Goal: Information Seeking & Learning: Learn about a topic

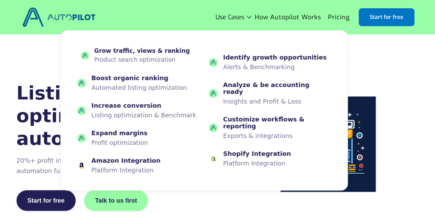
click at [154, 55] on div "Grow traffic, views & ranking Product search optimization" at bounding box center [142, 54] width 96 height 15
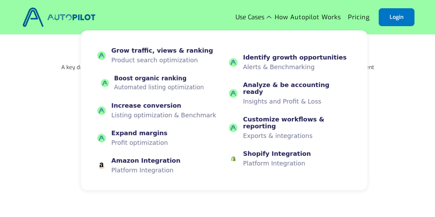
click at [144, 86] on p "Automated listing optimization" at bounding box center [159, 87] width 90 height 7
click at [132, 139] on p "Profit optimization" at bounding box center [140, 142] width 53 height 7
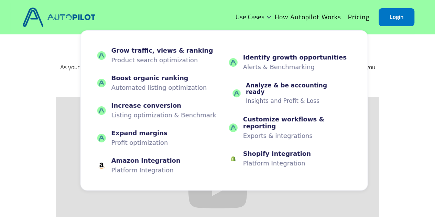
click at [271, 95] on div "Analyze & be accounting ready" at bounding box center [296, 88] width 101 height 13
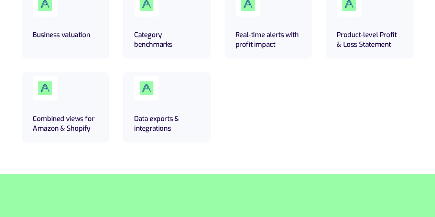
scroll to position [344, 0]
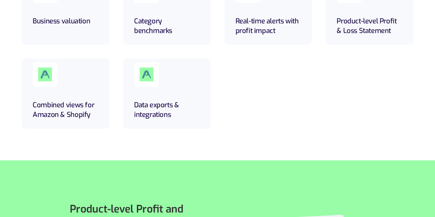
click at [277, 27] on h5 "Real-time alerts with profit impact" at bounding box center [268, 25] width 66 height 19
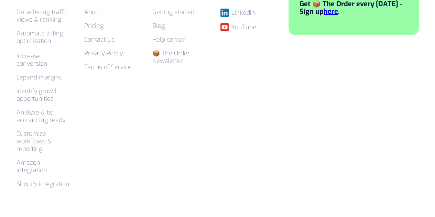
scroll to position [1375, 0]
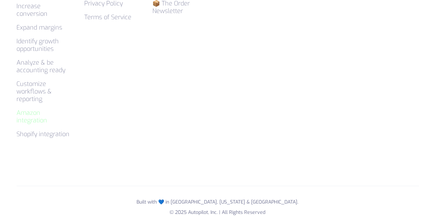
click at [27, 109] on link "Amazon integration" at bounding box center [31, 117] width 31 height 16
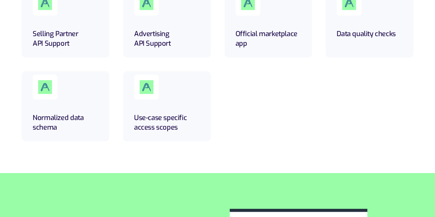
scroll to position [172, 0]
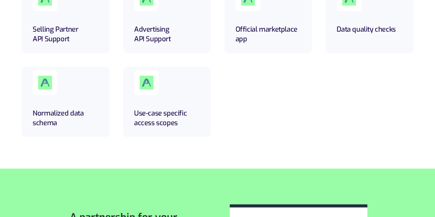
click at [168, 109] on h5 "Use-case specific access scopes" at bounding box center [167, 118] width 66 height 19
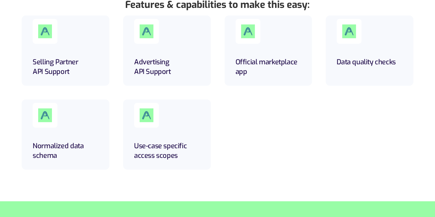
scroll to position [103, 0]
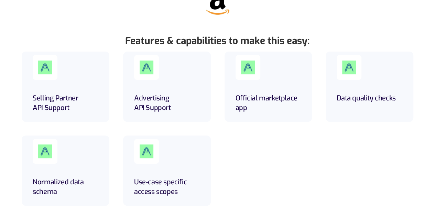
click at [159, 96] on h5 "Advertising API Support" at bounding box center [167, 102] width 66 height 19
click at [43, 71] on div at bounding box center [45, 67] width 25 height 25
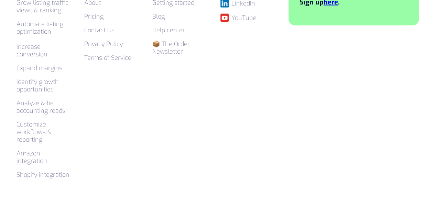
scroll to position [802, 0]
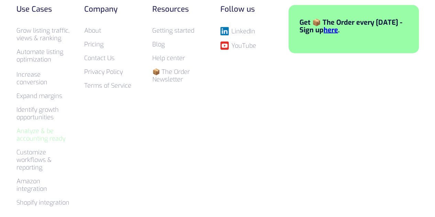
click at [38, 130] on link "Analyze & be accounting ready" at bounding box center [40, 135] width 49 height 16
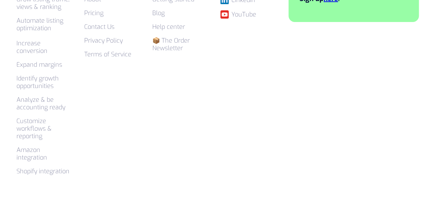
scroll to position [1340, 0]
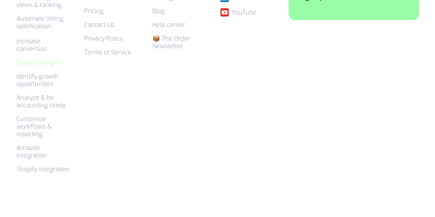
click at [26, 58] on link "Expand margins" at bounding box center [39, 62] width 46 height 8
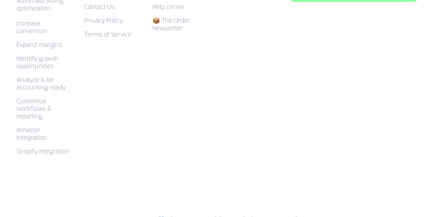
scroll to position [1314, 0]
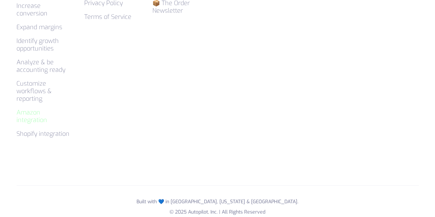
click at [32, 108] on link "Amazon integration" at bounding box center [31, 116] width 31 height 16
